Goal: Information Seeking & Learning: Learn about a topic

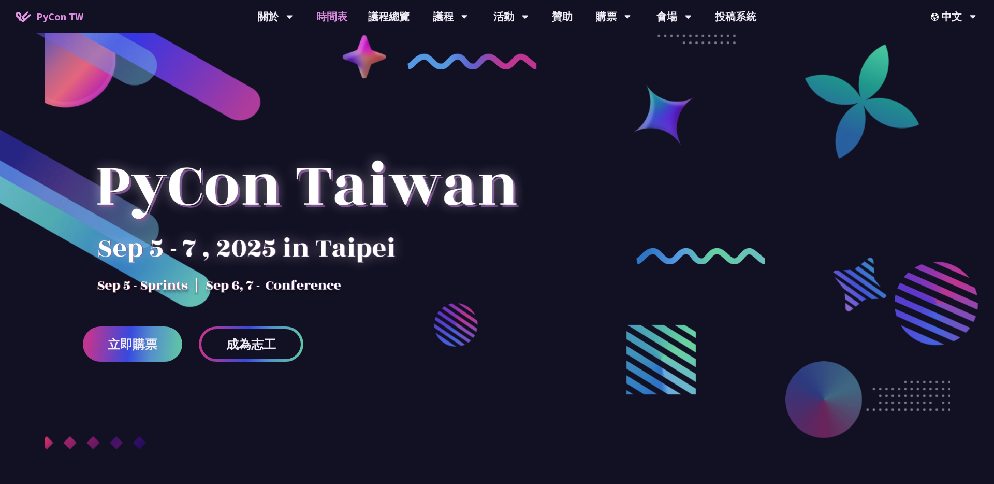
click at [332, 15] on link "時間表" at bounding box center [332, 16] width 52 height 33
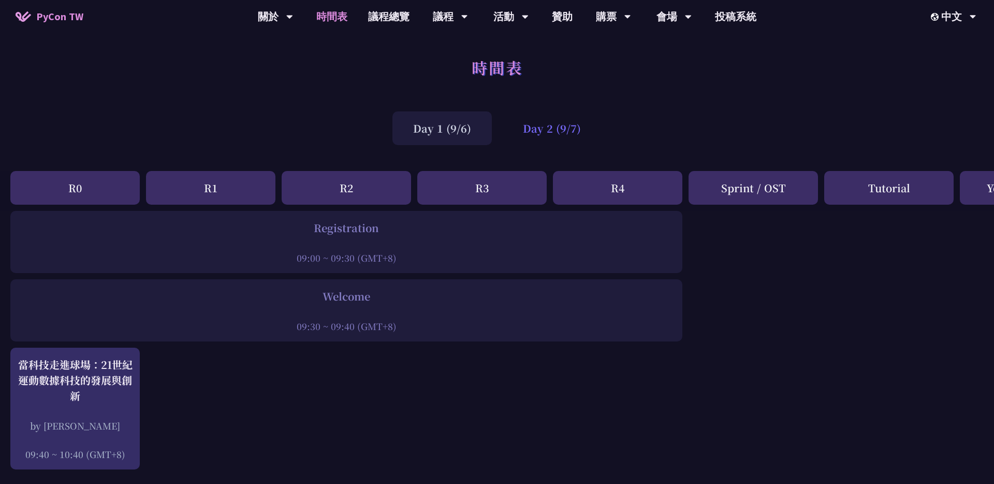
click at [542, 127] on div "Day 2 (9/7)" at bounding box center [551, 128] width 99 height 34
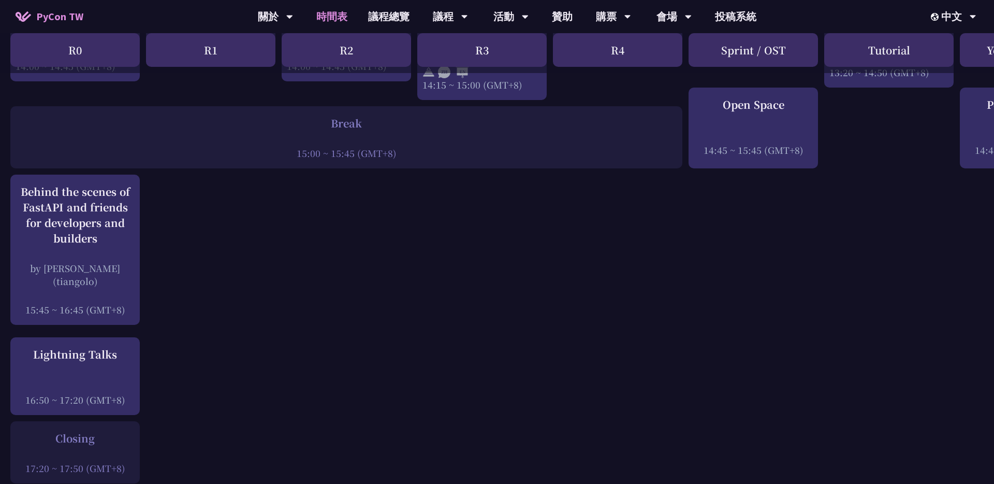
scroll to position [1264, 0]
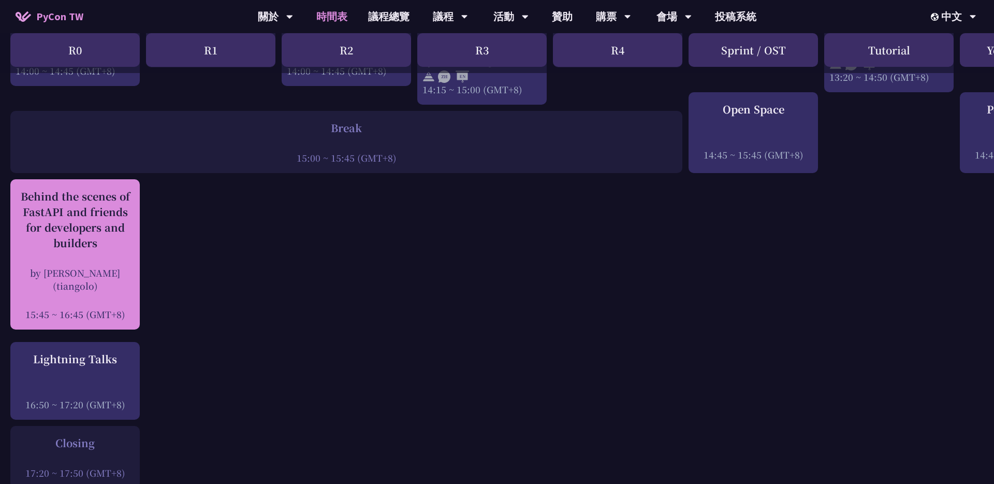
click at [103, 226] on div "Behind the scenes of FastAPI and friends for developers and builders" at bounding box center [75, 219] width 119 height 62
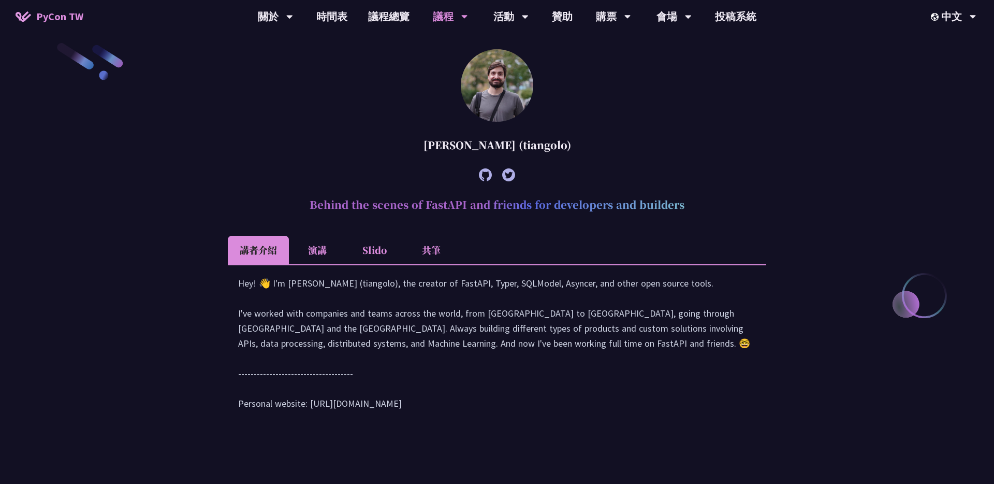
scroll to position [328, 0]
click at [436, 249] on li "共筆" at bounding box center [431, 250] width 57 height 28
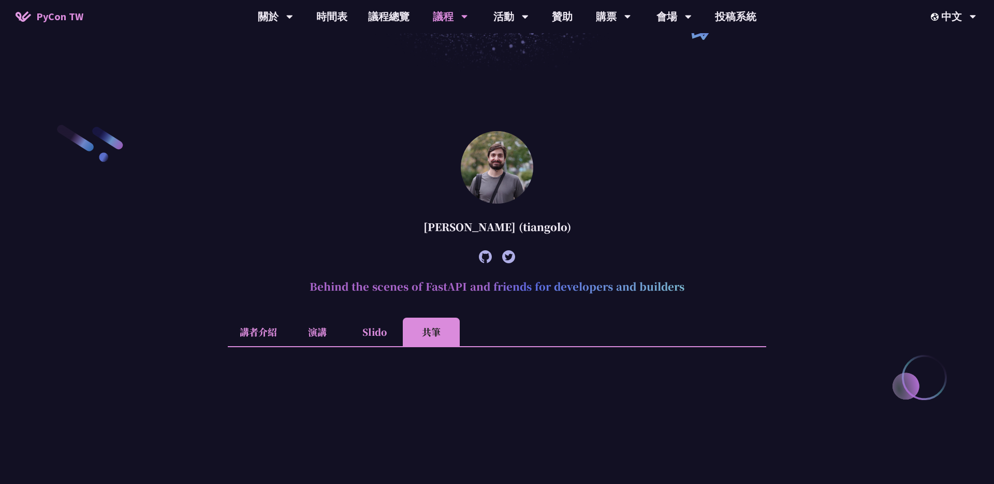
scroll to position [242, 0]
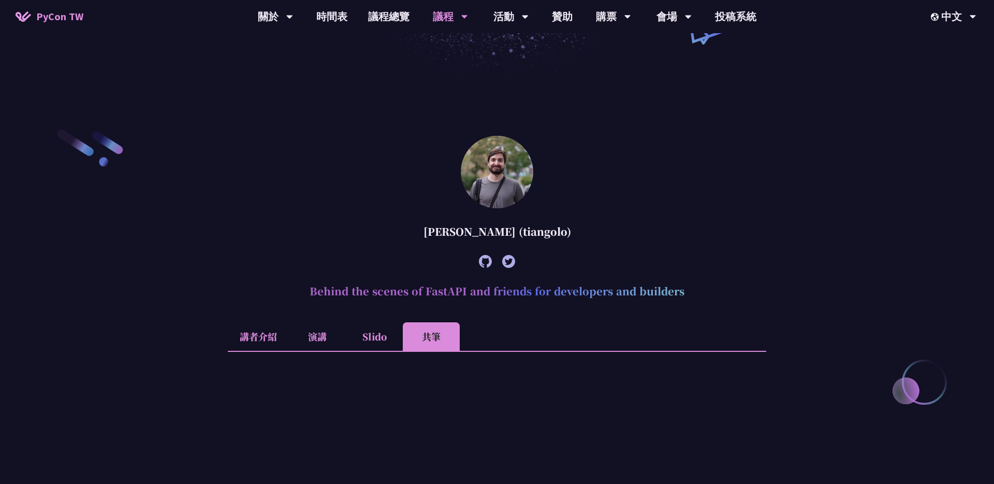
click at [263, 339] on li "講者介紹" at bounding box center [258, 336] width 61 height 28
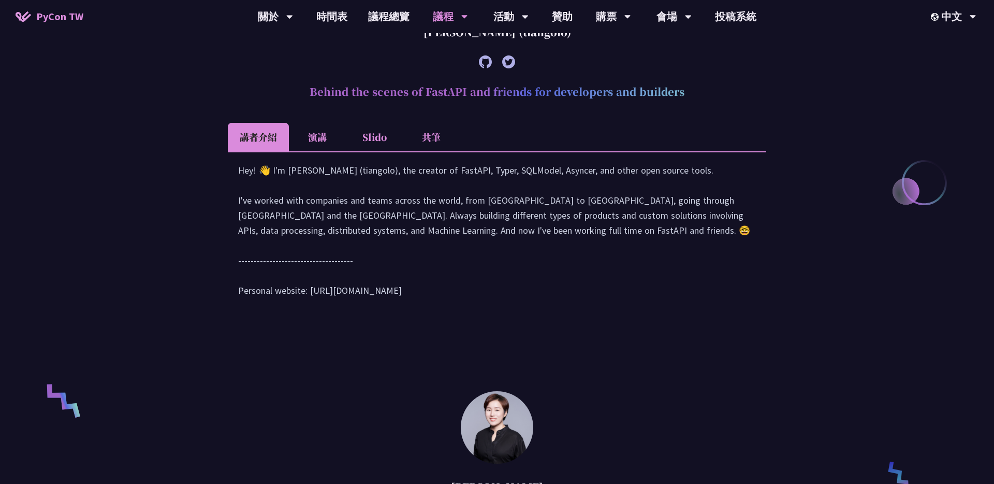
scroll to position [440, 0]
drag, startPoint x: 406, startPoint y: 306, endPoint x: 311, endPoint y: 304, distance: 94.8
click at [311, 304] on div "Hey! 👋 I'm [PERSON_NAME] (tiangolo), the creator of FastAPI, Typer, SQLModel, A…" at bounding box center [497, 236] width 518 height 145
